Goal: Find specific page/section: Find specific page/section

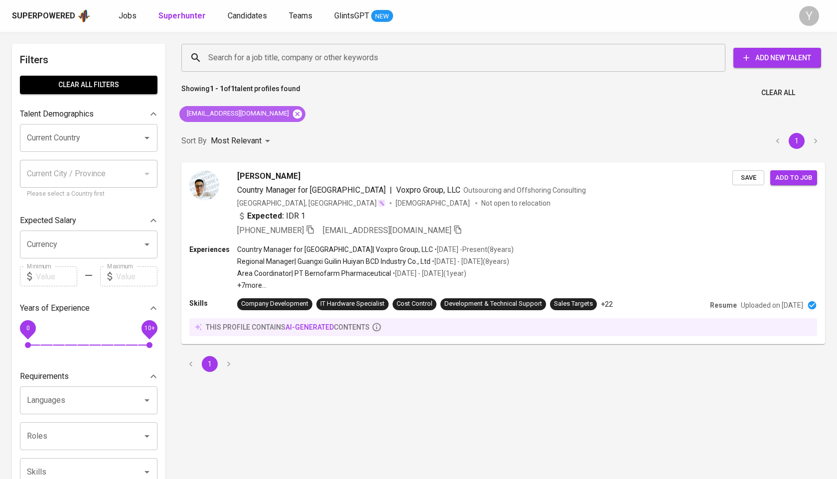
click at [293, 116] on icon at bounding box center [297, 113] width 9 height 9
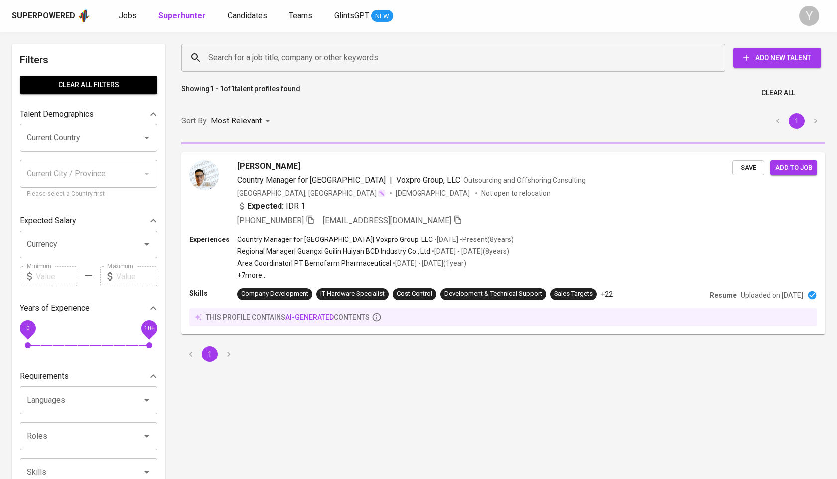
click at [275, 59] on input "Search for a job title, company or other keywords" at bounding box center [456, 57] width 500 height 19
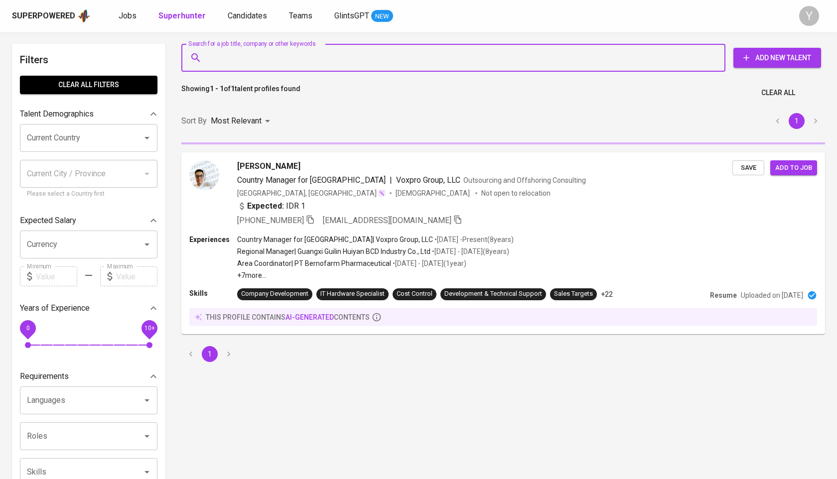
paste input "[EMAIL_ADDRESS][DOMAIN_NAME]"
type input "[EMAIL_ADDRESS][DOMAIN_NAME]"
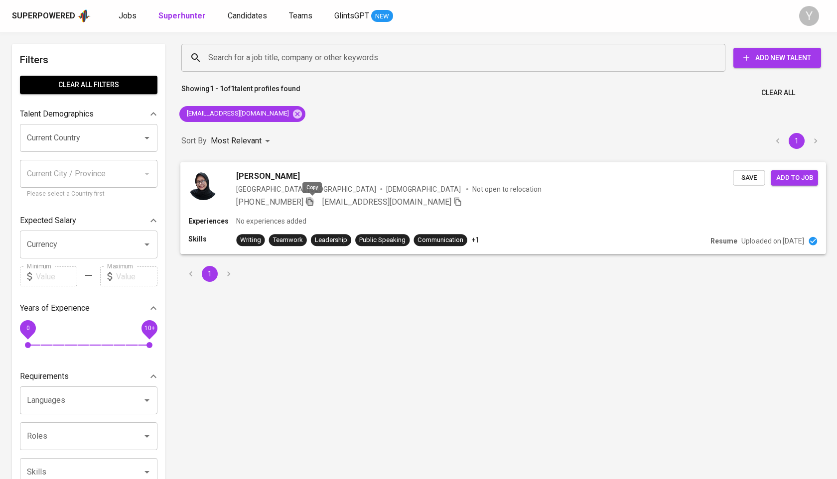
click at [312, 203] on icon "button" at bounding box center [310, 201] width 9 height 9
click at [292, 118] on icon at bounding box center [297, 114] width 11 height 11
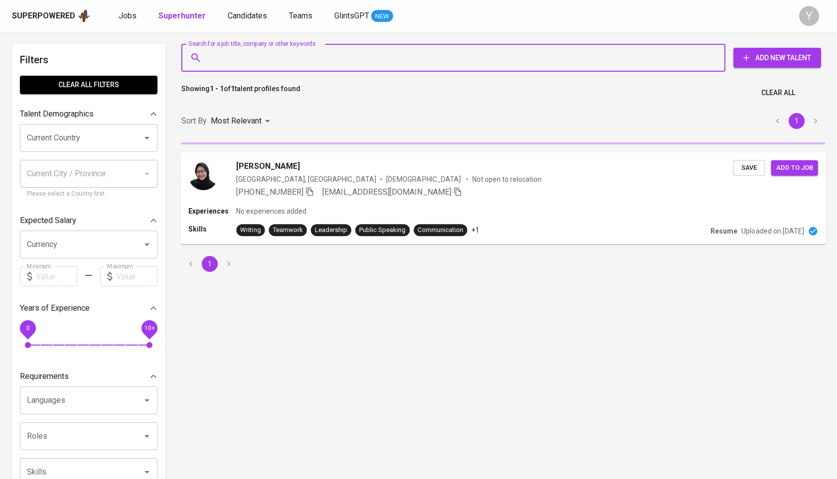
click at [293, 65] on input "Search for a job title, company or other keywords" at bounding box center [456, 57] width 500 height 19
type input ":"
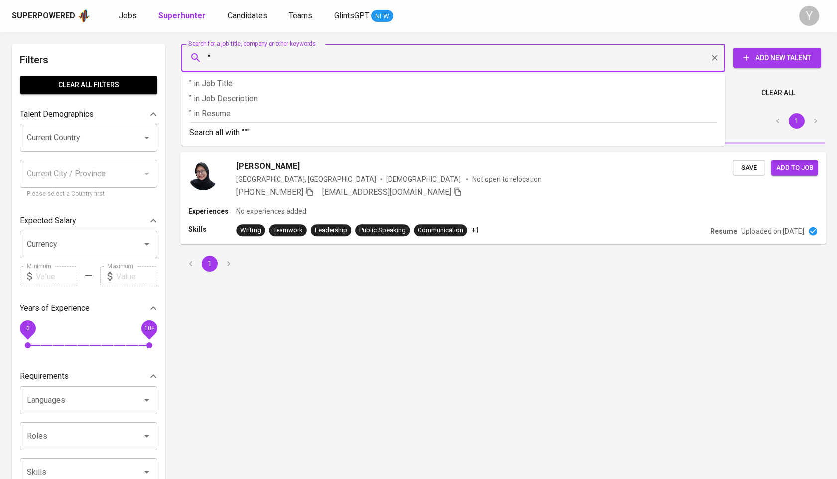
paste input "[PERSON_NAME]"
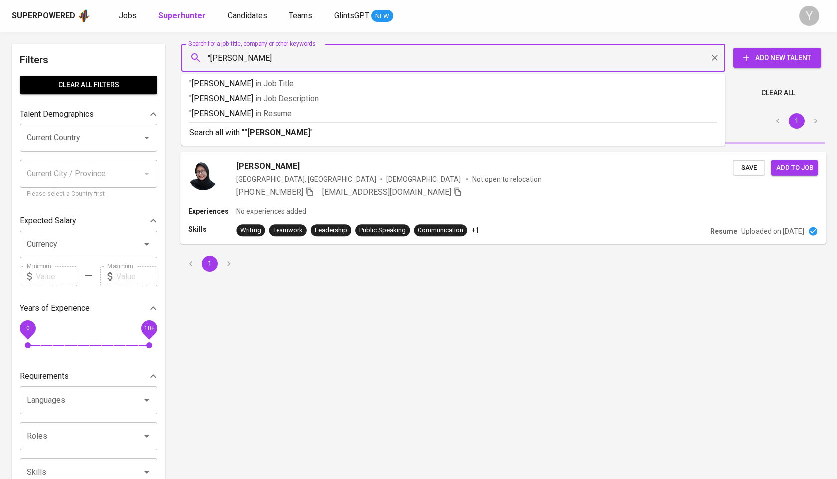
type input ""[PERSON_NAME]""
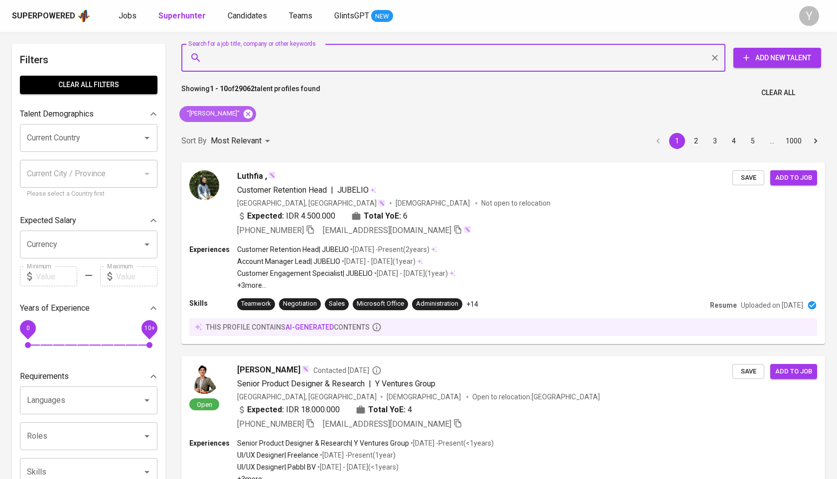
click at [244, 116] on icon at bounding box center [248, 113] width 9 height 9
click at [241, 50] on input "Search for a job title, company or other keywords" at bounding box center [456, 57] width 500 height 19
click at [242, 57] on input "Search for a job title, company or other keywords" at bounding box center [456, 57] width 500 height 19
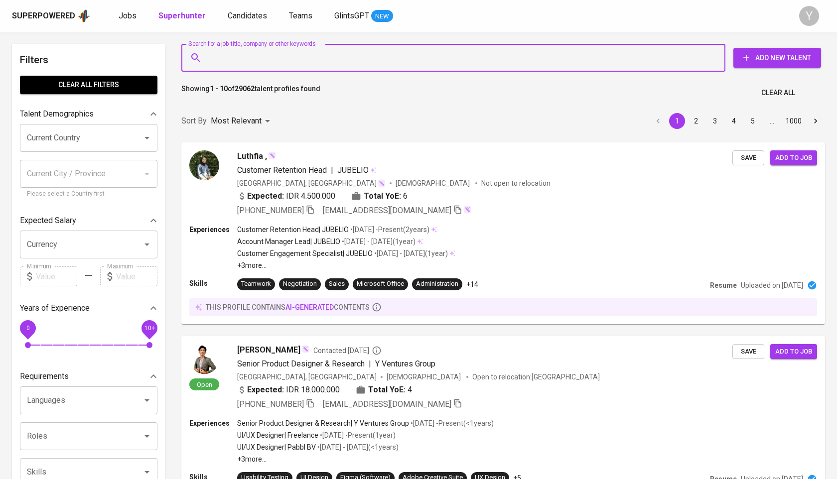
paste input "[EMAIL_ADDRESS][DOMAIN_NAME]"
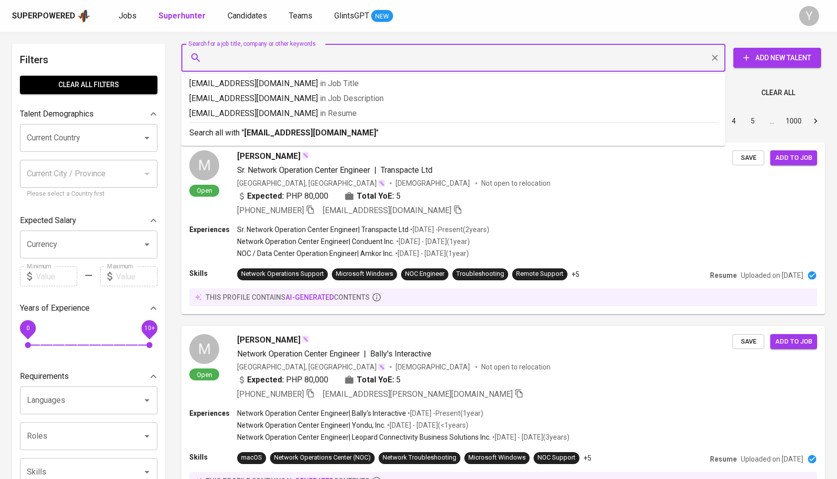
type input "[EMAIL_ADDRESS][DOMAIN_NAME]"
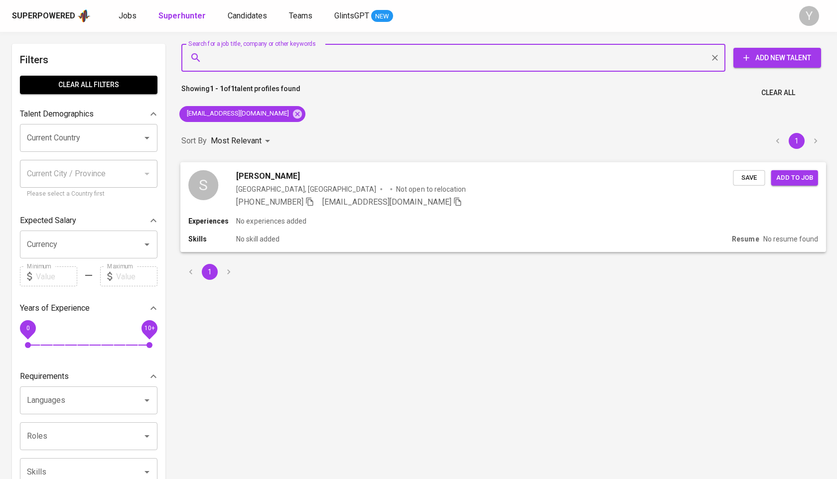
click at [309, 201] on icon "button" at bounding box center [309, 201] width 7 height 8
